Goal: Check status: Check status

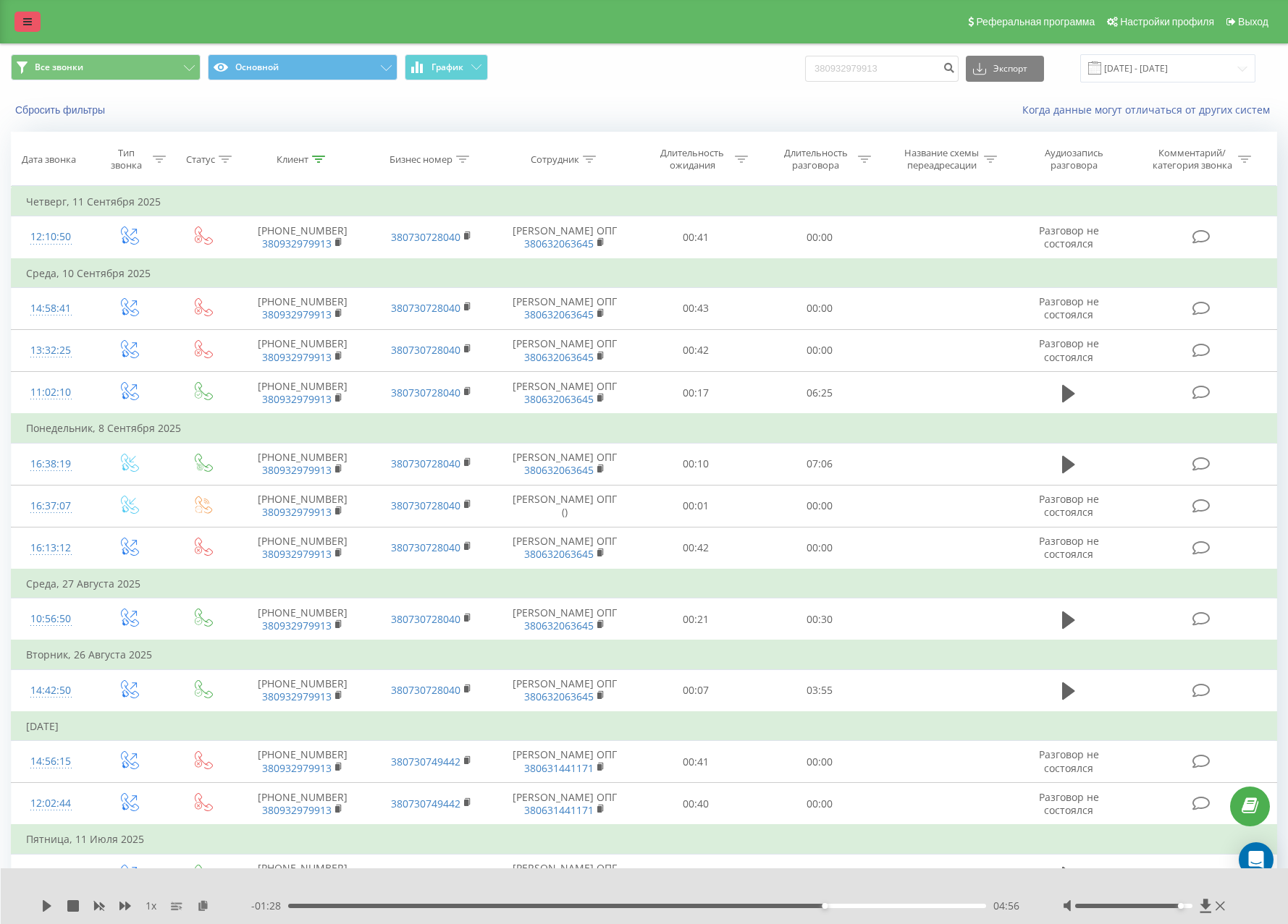
click at [24, 21] on icon at bounding box center [27, 21] width 9 height 10
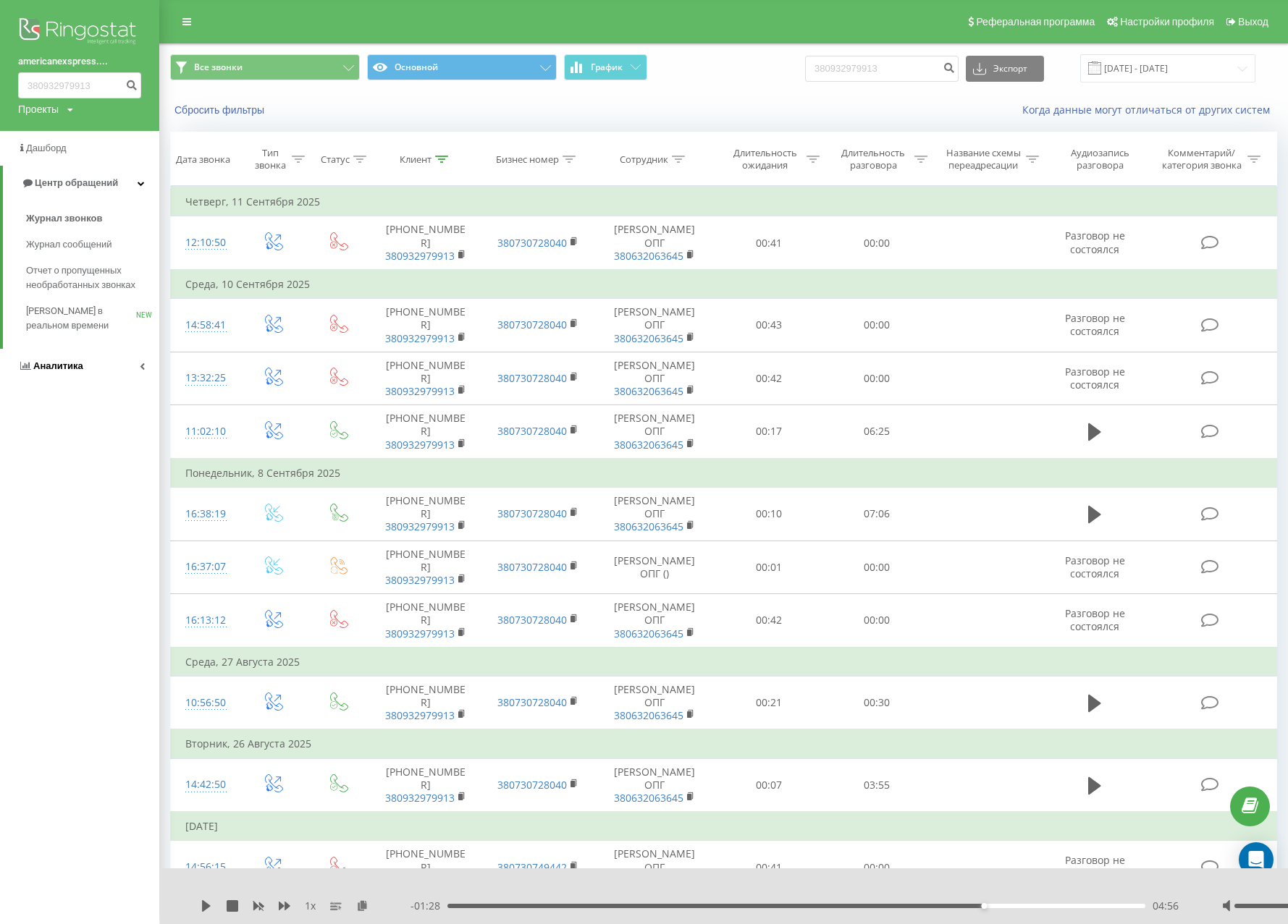
click at [46, 367] on span "Аналитика" at bounding box center [58, 365] width 50 height 11
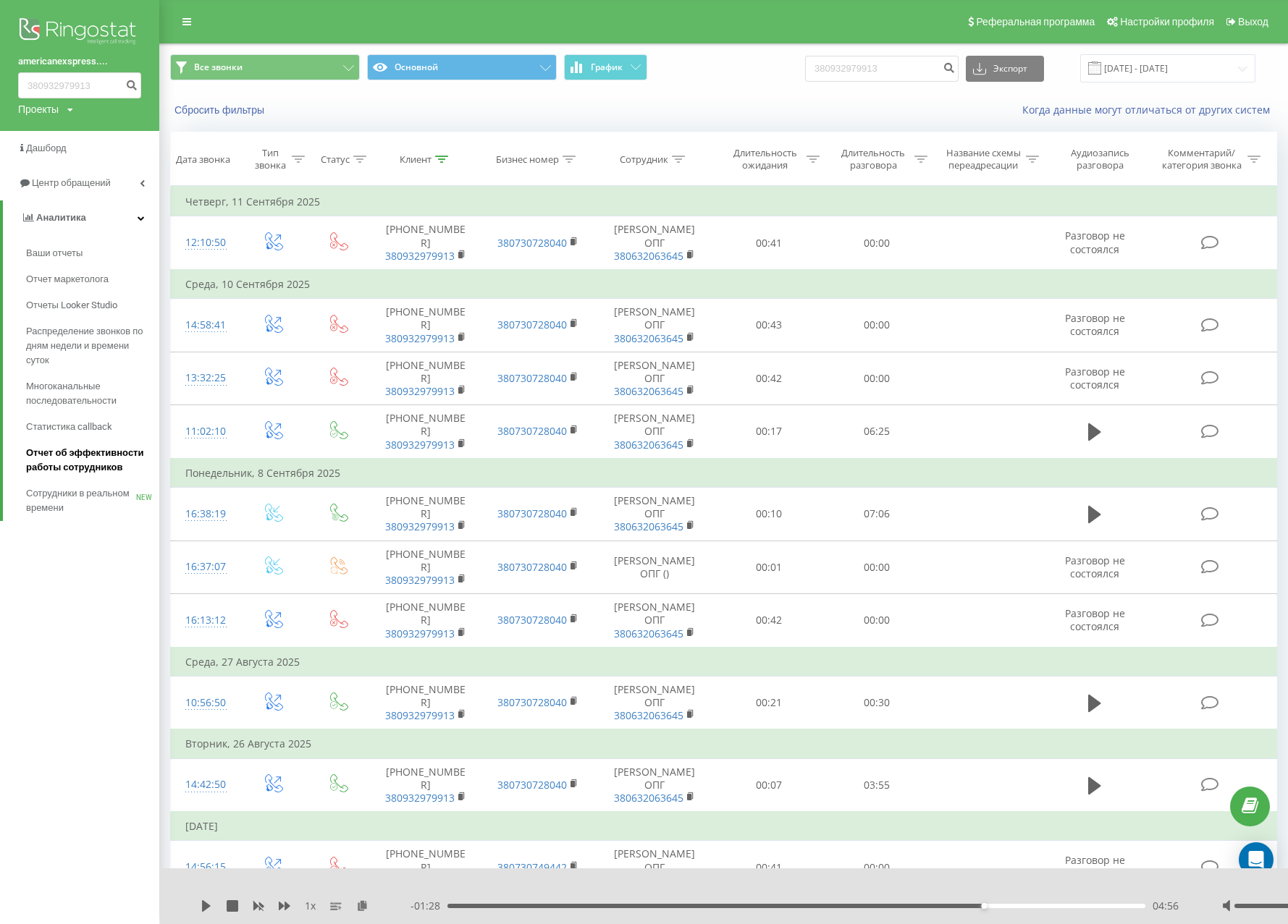
click at [59, 459] on span "Отчет об эффективности работы сотрудников" at bounding box center [89, 460] width 126 height 29
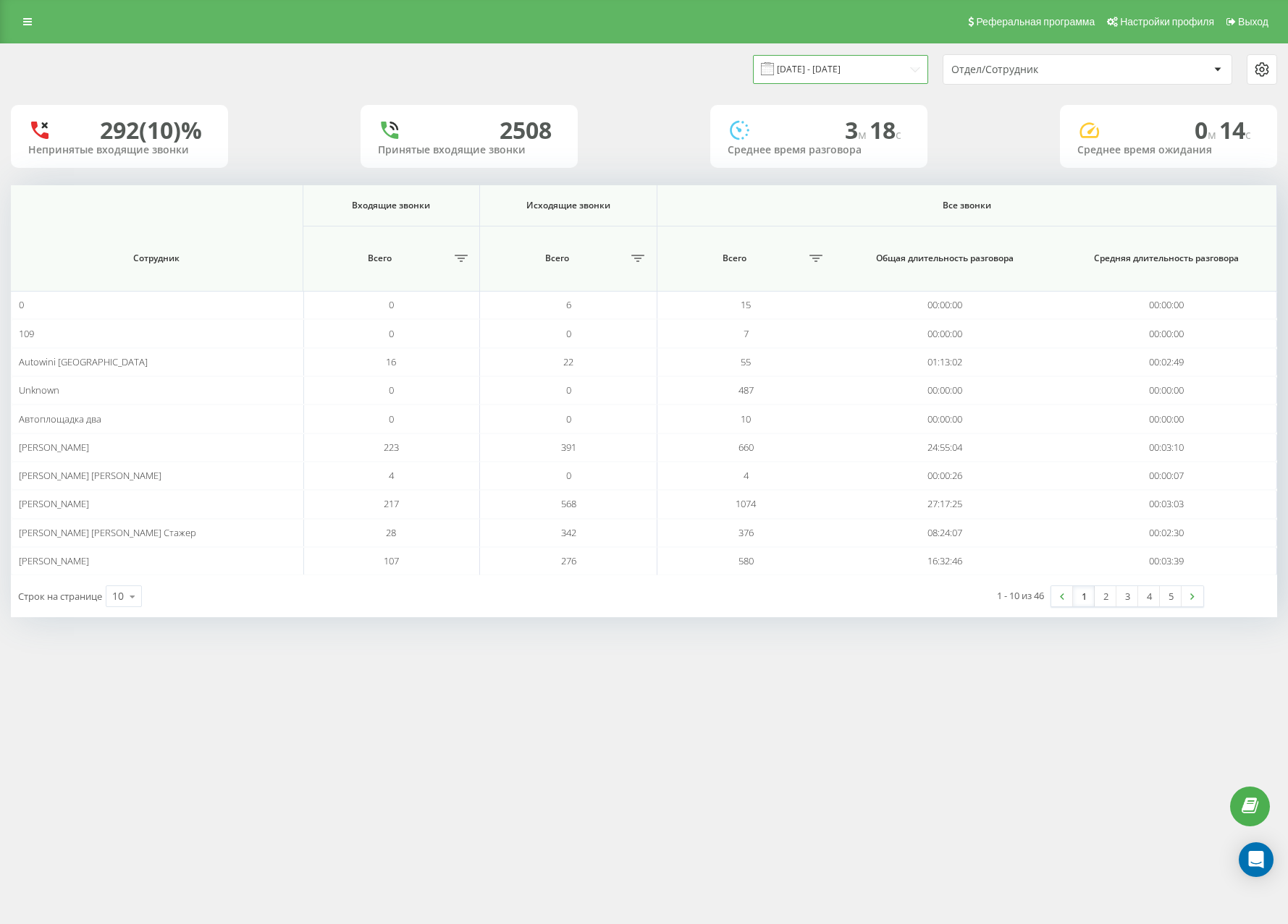
click at [835, 71] on input "[DATE] - [DATE]" at bounding box center [840, 69] width 175 height 28
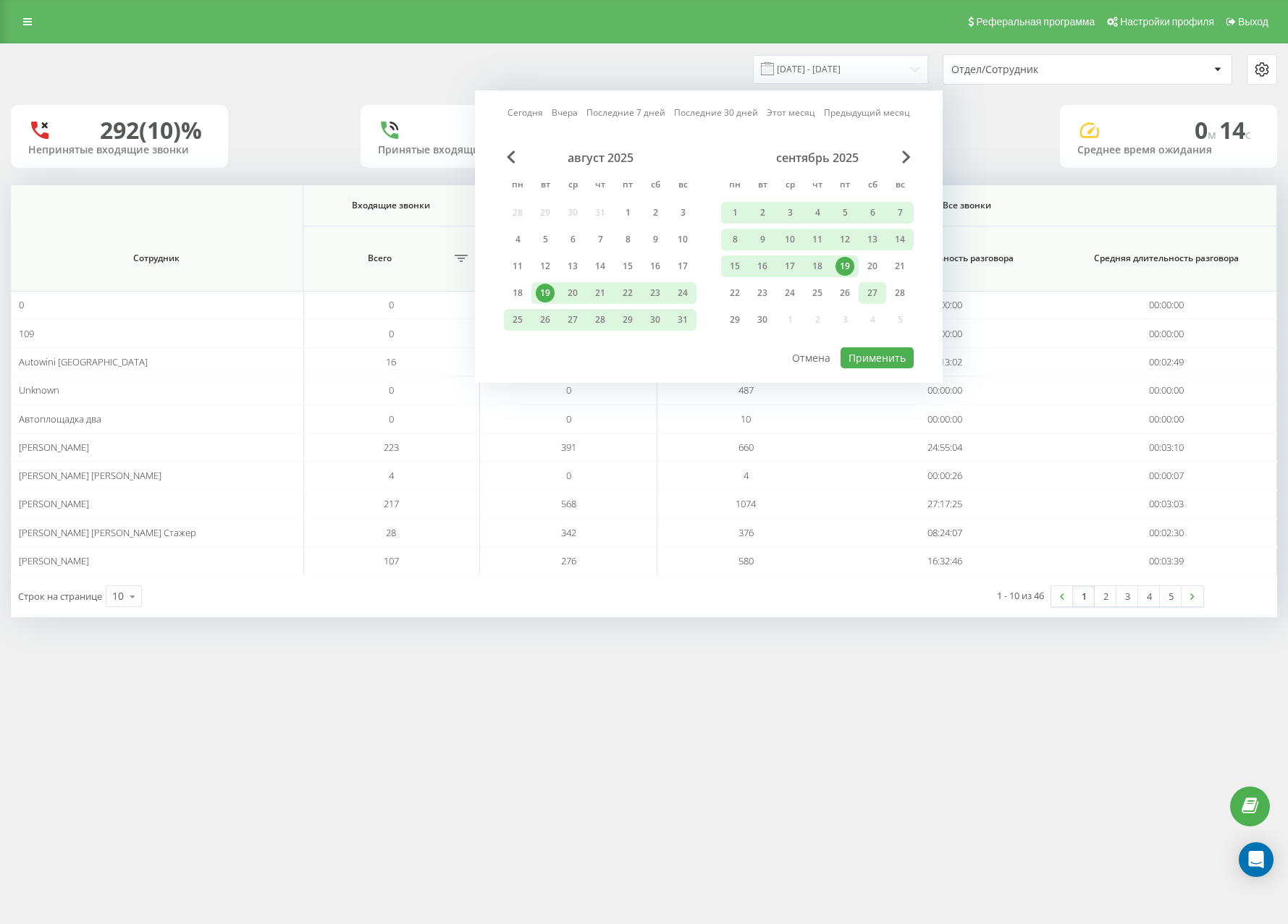
drag, startPoint x: 845, startPoint y: 262, endPoint x: 861, endPoint y: 289, distance: 31.4
click at [845, 262] on div "19" at bounding box center [844, 266] width 18 height 18
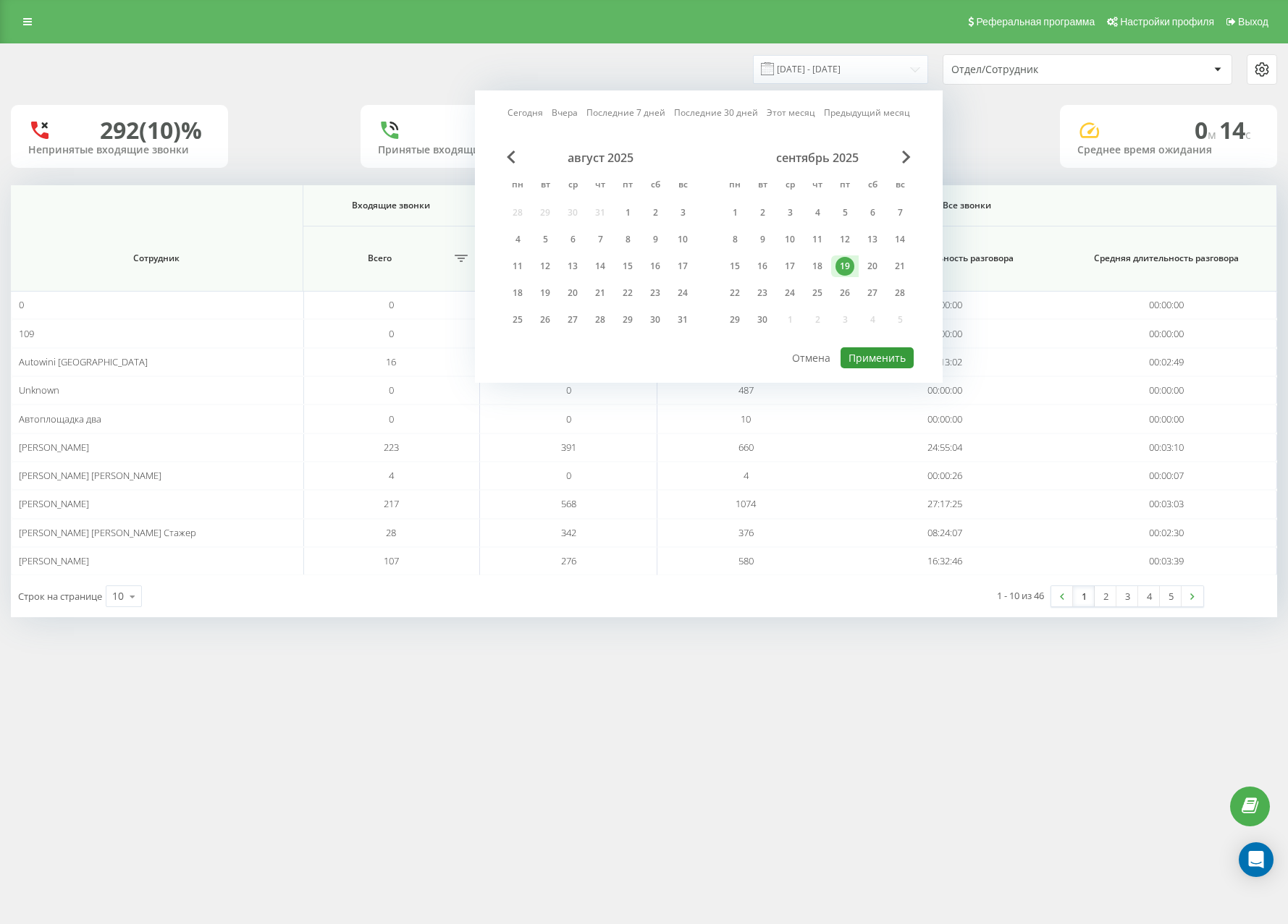
drag, startPoint x: 863, startPoint y: 359, endPoint x: 842, endPoint y: 390, distance: 37.4
click at [863, 360] on button "Применить" at bounding box center [877, 358] width 73 height 21
type input "19.09.2025 - 19.09.2025"
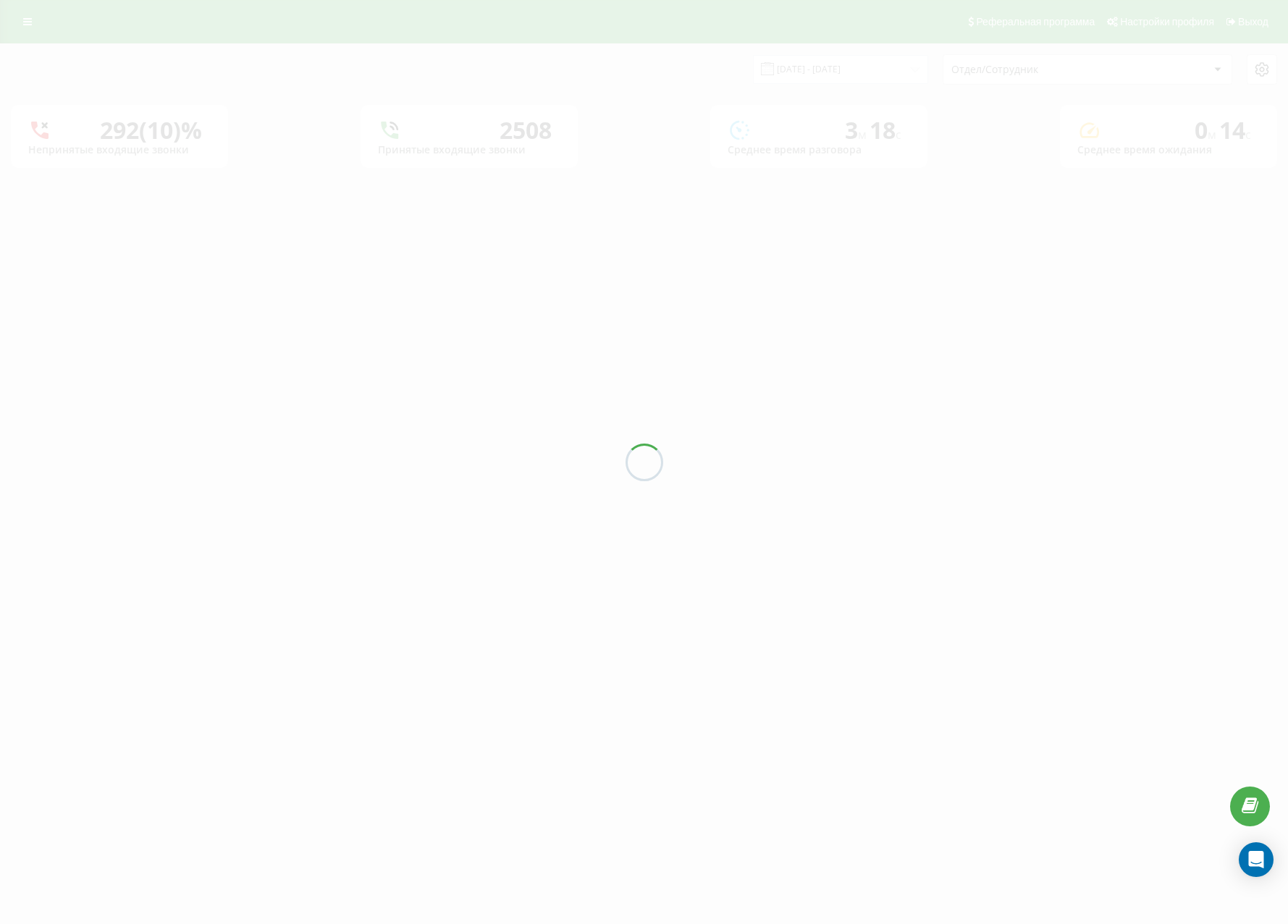
click at [679, 747] on div at bounding box center [644, 462] width 1288 height 924
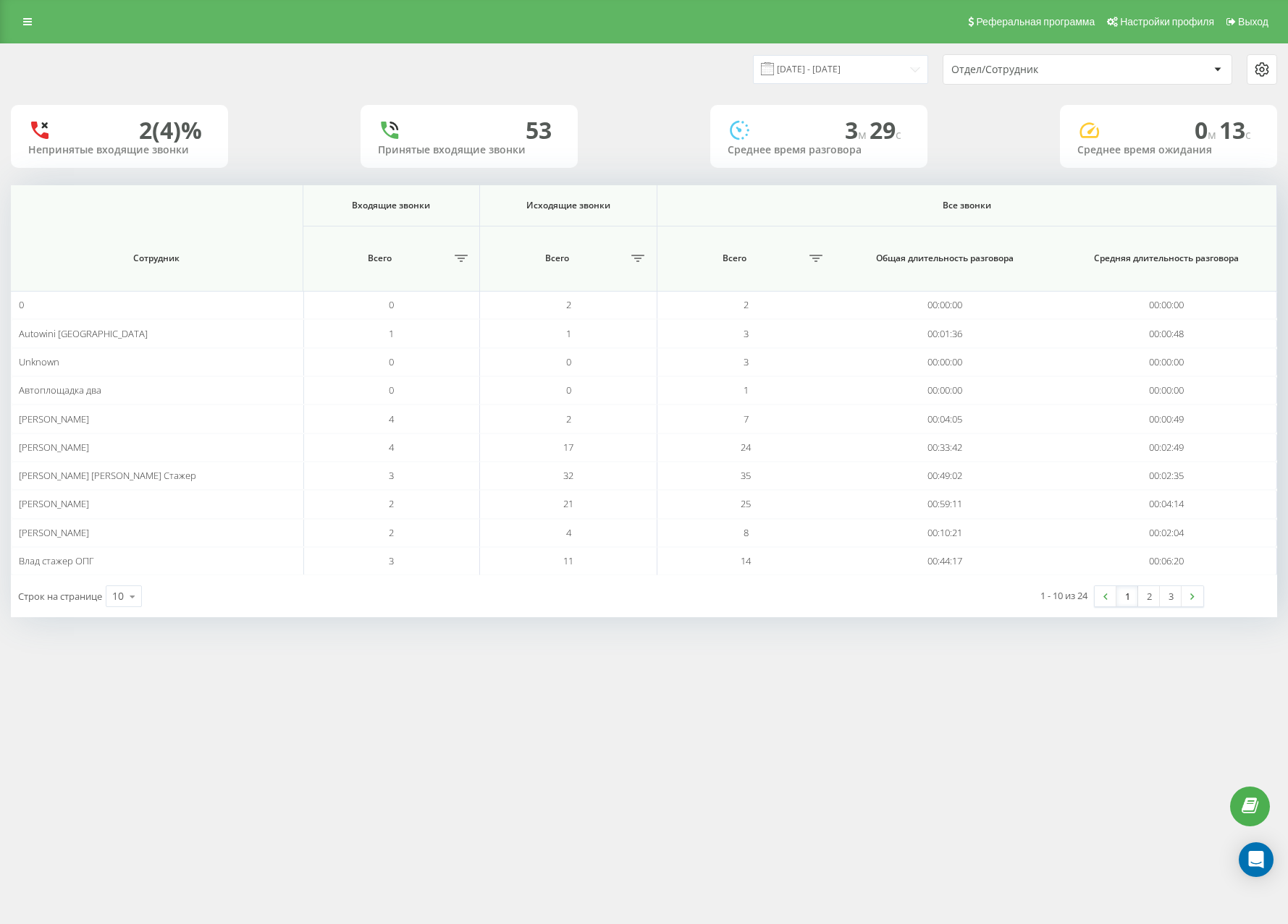
click at [1148, 602] on link "2" at bounding box center [1149, 595] width 21 height 20
click at [653, 125] on div "2 (4)% Непринятые входящие звонки 53 Принятые входящие звонки 3 м 29 c Среднее …" at bounding box center [643, 136] width 1266 height 63
click at [301, 77] on div "19.09.2025 - 19.09.2025 Отдел/Сотрудник" at bounding box center [643, 69] width 1266 height 30
click at [607, 84] on div "19.09.2025 - 19.09.2025 Отдел/Сотрудник" at bounding box center [643, 69] width 1266 height 30
click at [670, 105] on div "2 (4)% Непринятые входящие звонки 53 Принятые входящие звонки 3 м 29 c Среднее …" at bounding box center [643, 136] width 1266 height 63
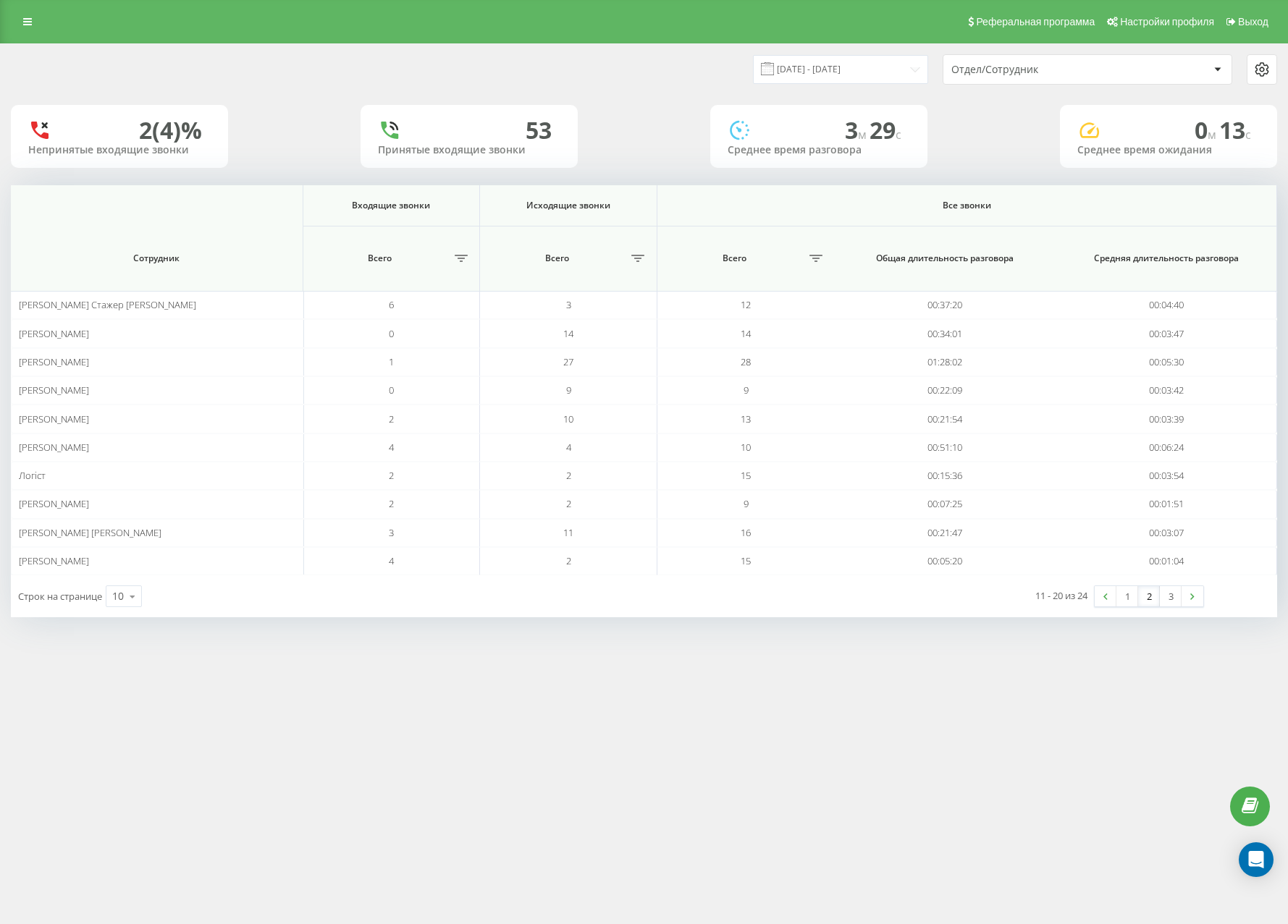
click at [289, 51] on div "19.09.2025 - 19.09.2025 Отдел/Сотрудник" at bounding box center [644, 70] width 1286 height 50
